Goal: Check status: Check status

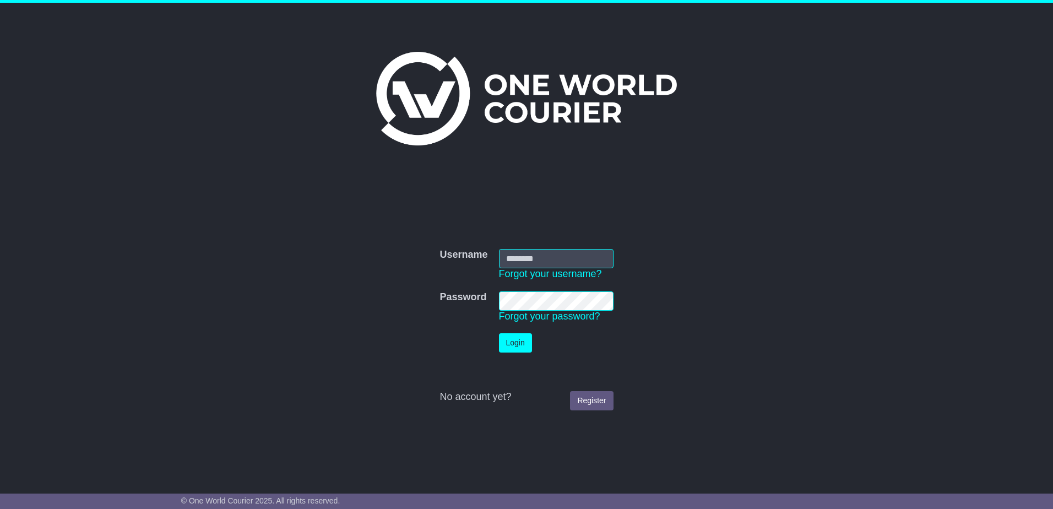
type input "**********"
click at [524, 335] on button "Login" at bounding box center [515, 342] width 33 height 19
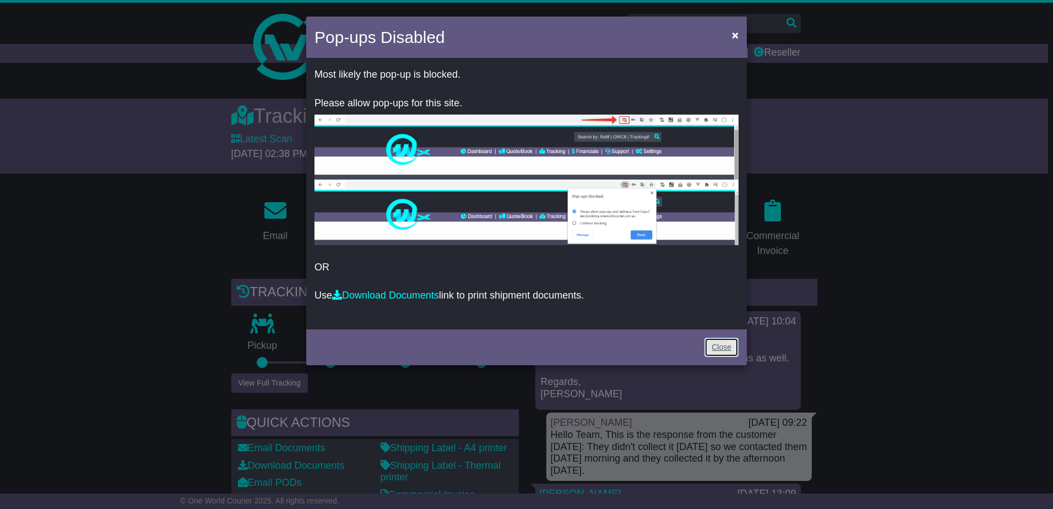
click at [721, 350] on link "Close" at bounding box center [722, 347] width 34 height 19
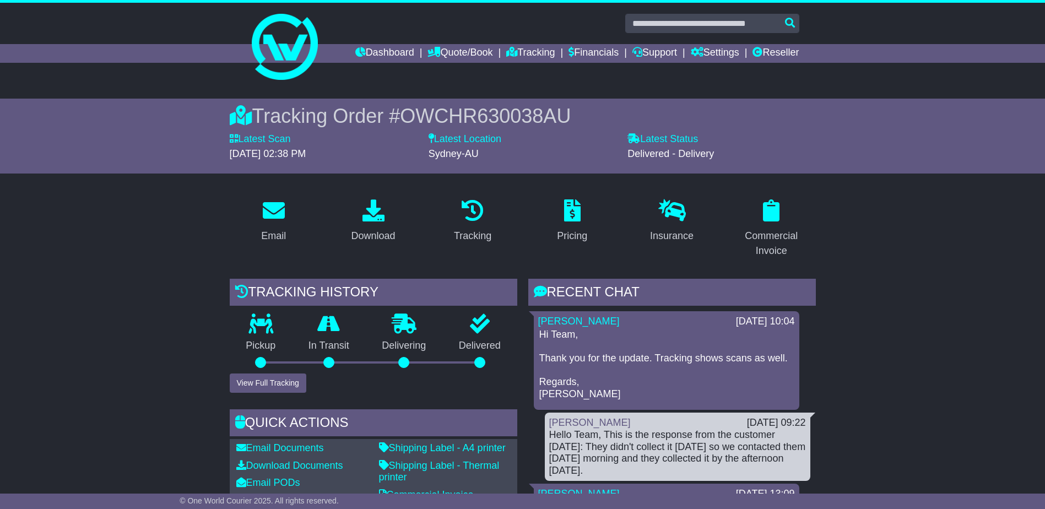
click at [461, 102] on div "Tracking Order # OWCHR630038AU Latest Scan [DATE] 02:38 PM Latest Status - Deli…" at bounding box center [523, 136] width 564 height 75
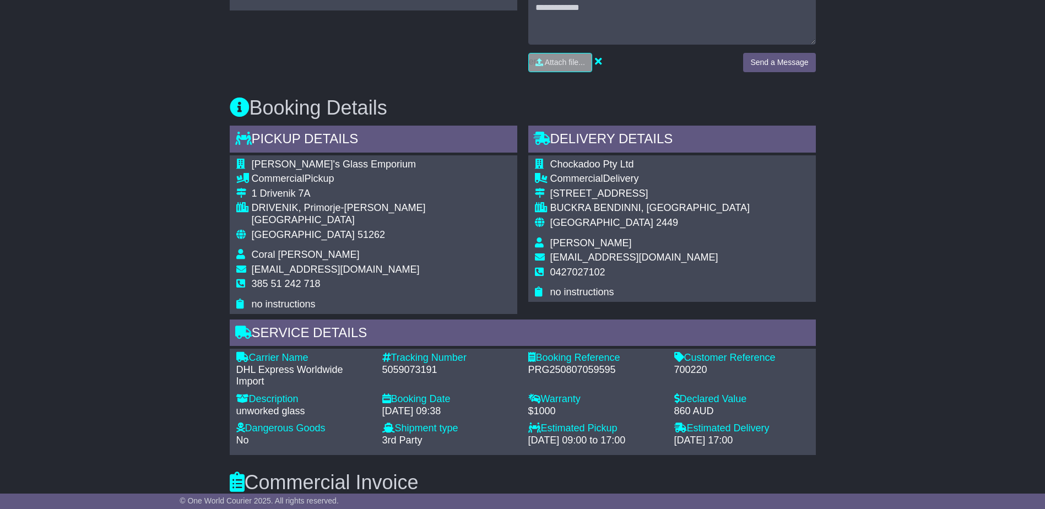
scroll to position [606, 0]
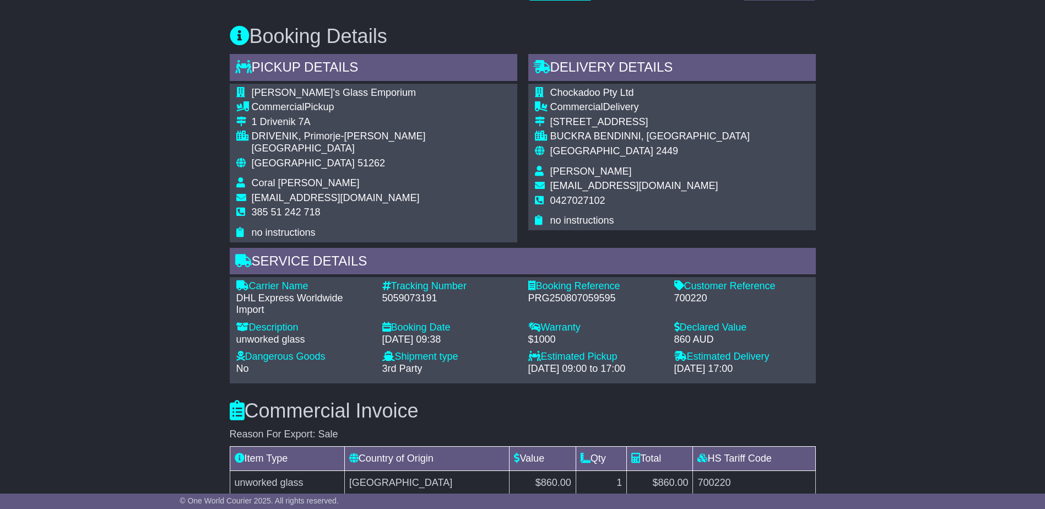
click at [63, 238] on div "Email Download Tracking Pricing Insurance" at bounding box center [522, 255] width 1045 height 1342
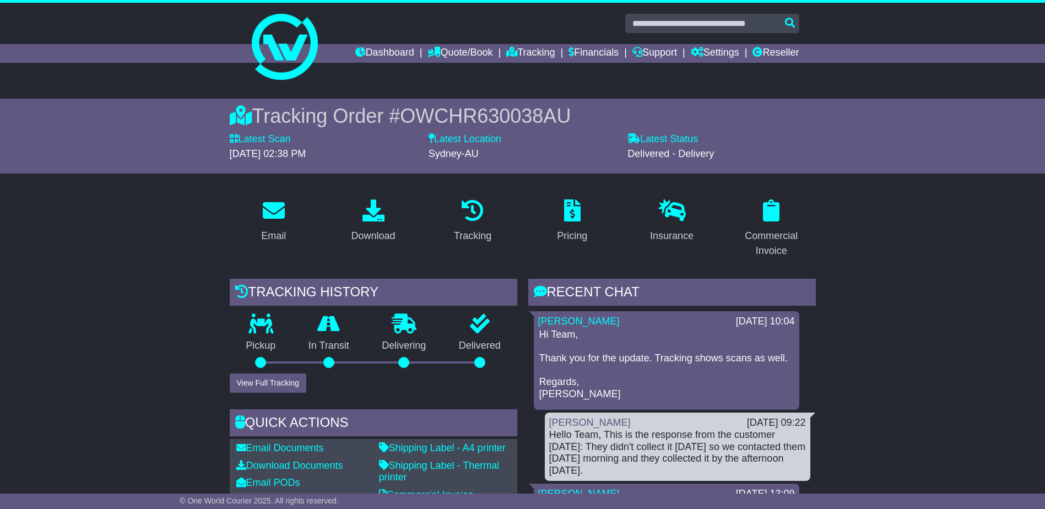
scroll to position [165, 0]
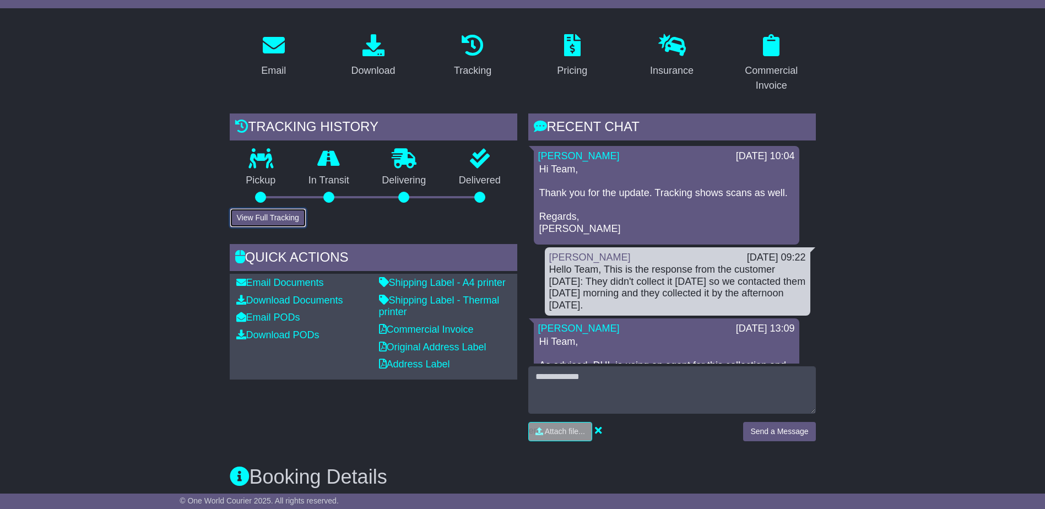
click at [263, 221] on button "View Full Tracking" at bounding box center [268, 217] width 77 height 19
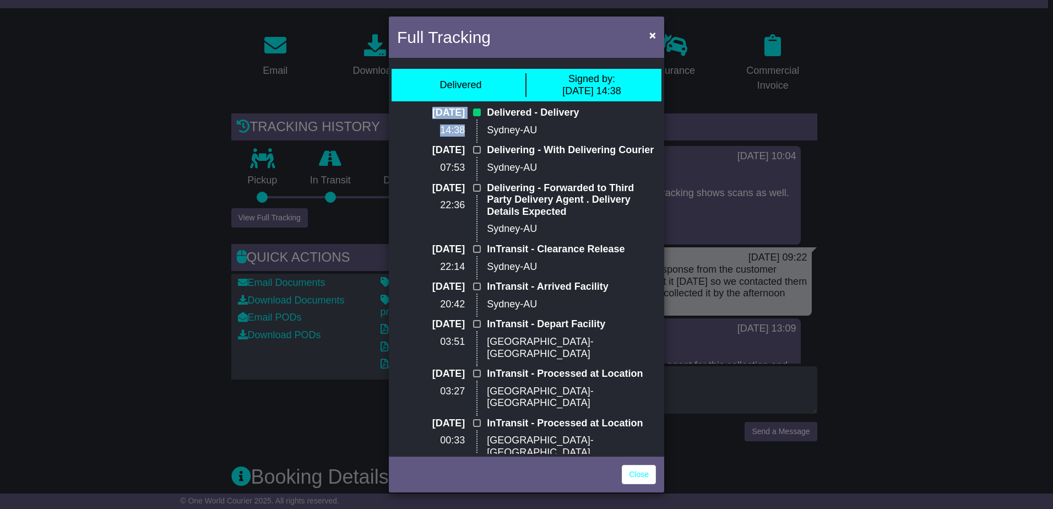
drag, startPoint x: 406, startPoint y: 111, endPoint x: 462, endPoint y: 129, distance: 58.9
click at [462, 129] on div "[DATE] 14:38" at bounding box center [437, 125] width 90 height 37
copy div "[DATE] 14:38"
click at [652, 31] on span "×" at bounding box center [653, 35] width 7 height 13
